Goal: Task Accomplishment & Management: Manage account settings

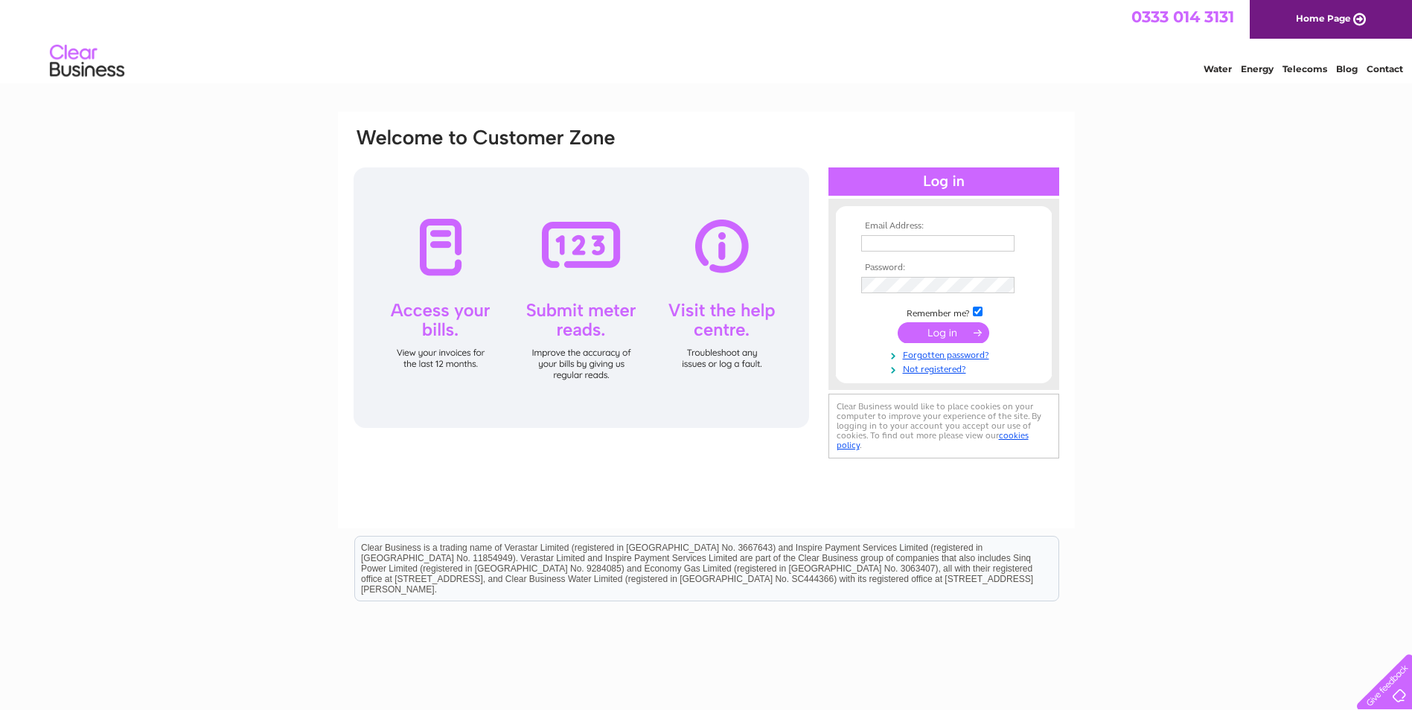
click at [915, 228] on th "Email Address:" at bounding box center [943, 226] width 173 height 10
click at [923, 249] on input "text" at bounding box center [937, 243] width 153 height 16
type input "[EMAIL_ADDRESS][DOMAIN_NAME]"
click at [944, 330] on input "submit" at bounding box center [943, 334] width 92 height 21
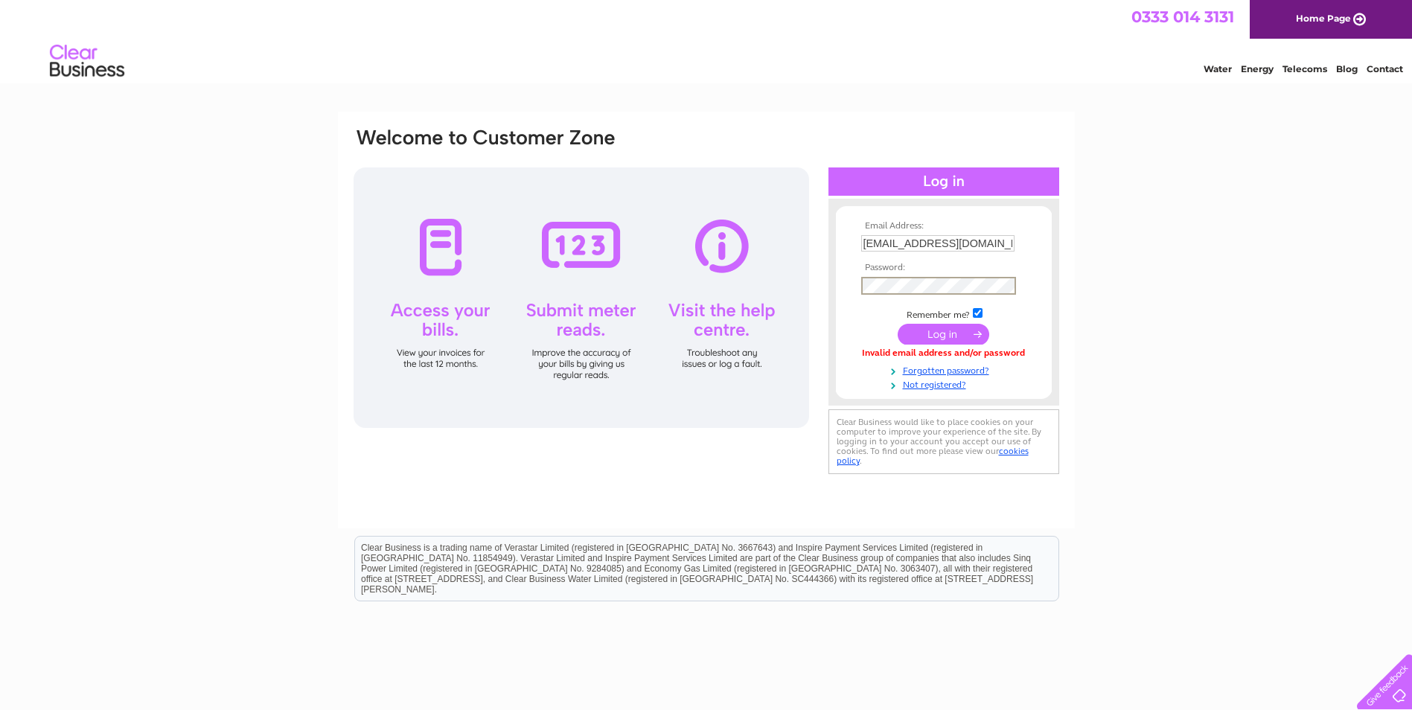
click at [936, 335] on input "submit" at bounding box center [943, 334] width 92 height 21
